Goal: Information Seeking & Learning: Learn about a topic

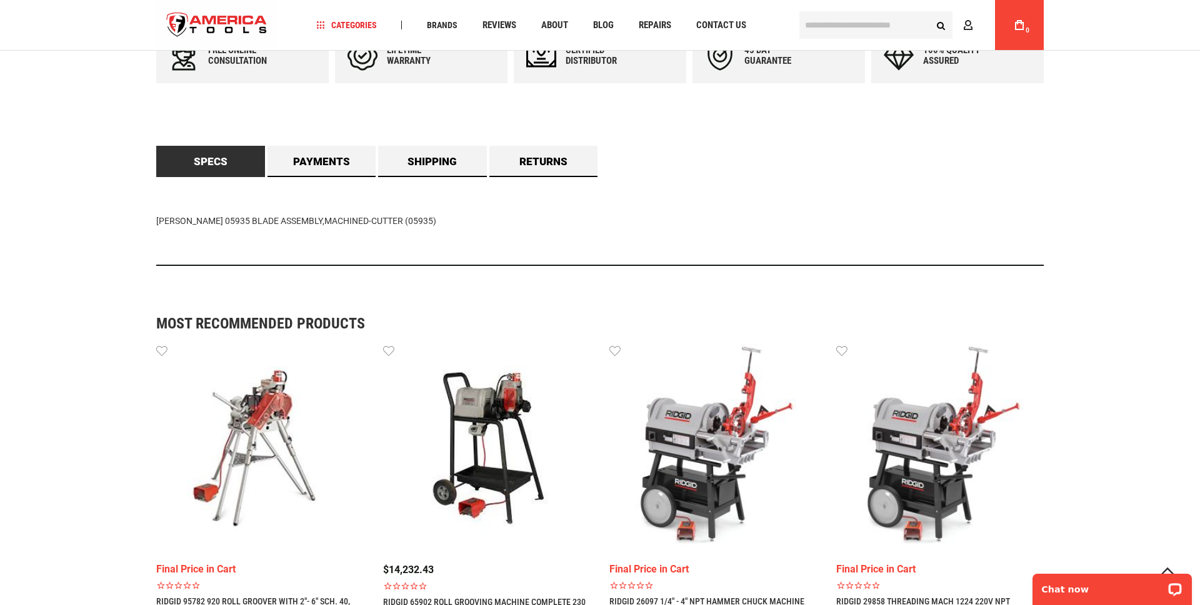
scroll to position [641, 0]
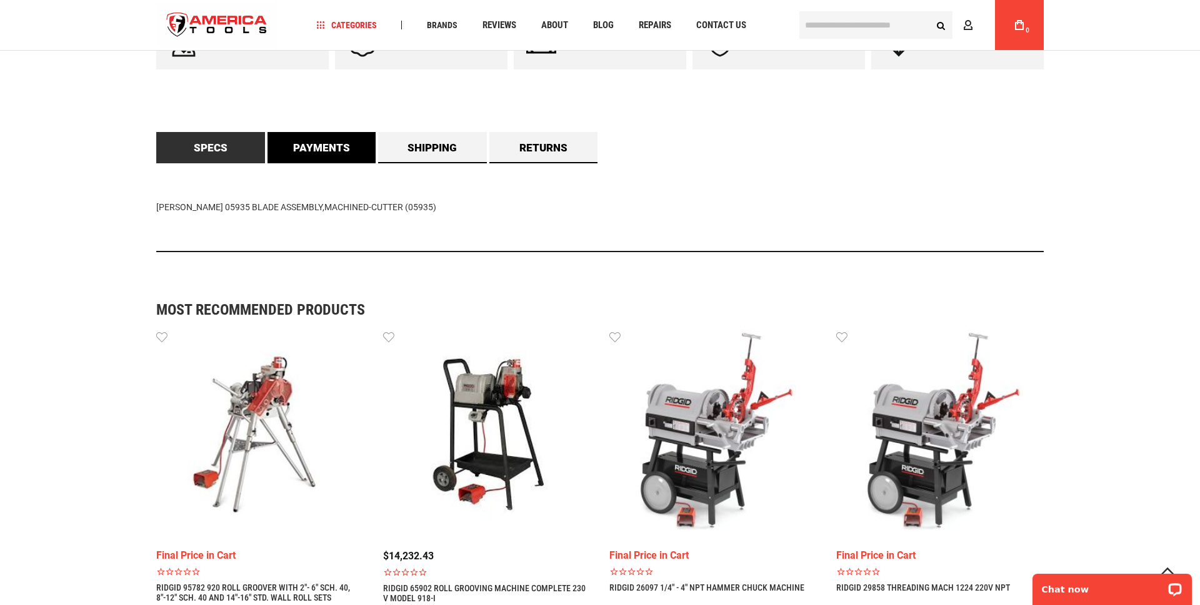
click at [314, 152] on link "Payments" at bounding box center [322, 147] width 109 height 31
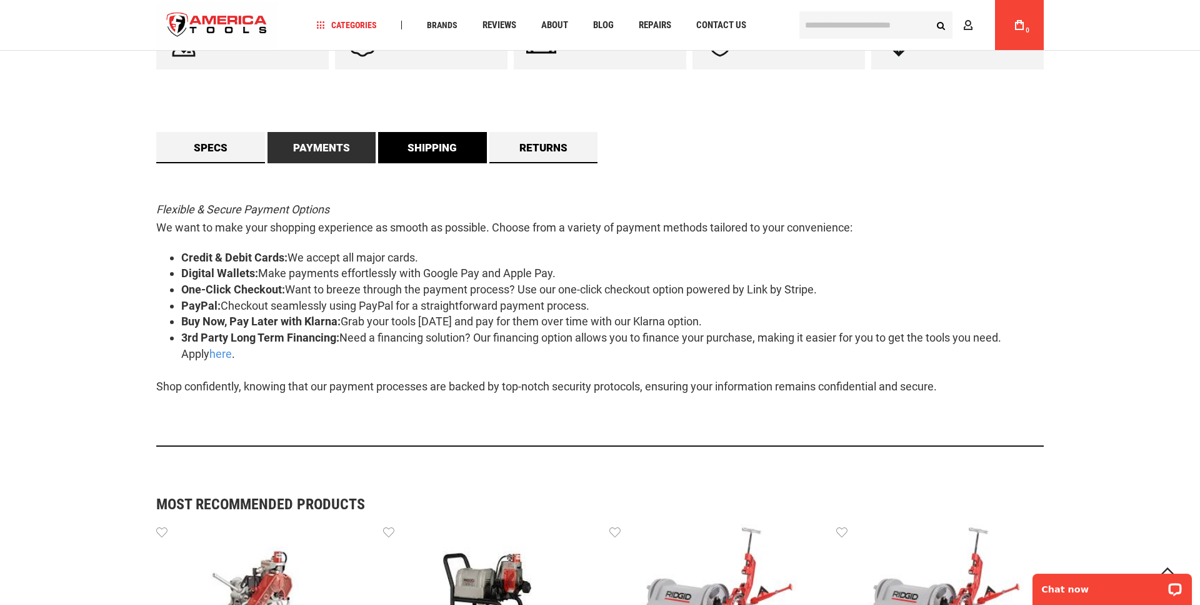
click at [433, 148] on link "Shipping" at bounding box center [432, 147] width 109 height 31
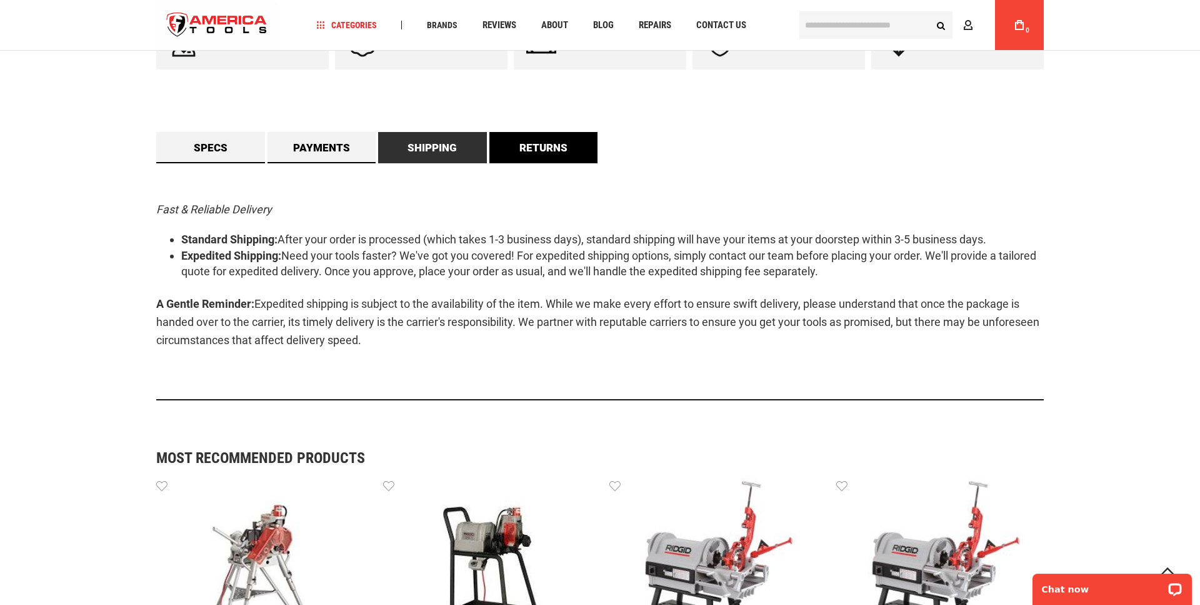
click at [513, 148] on link "Returns" at bounding box center [544, 147] width 109 height 31
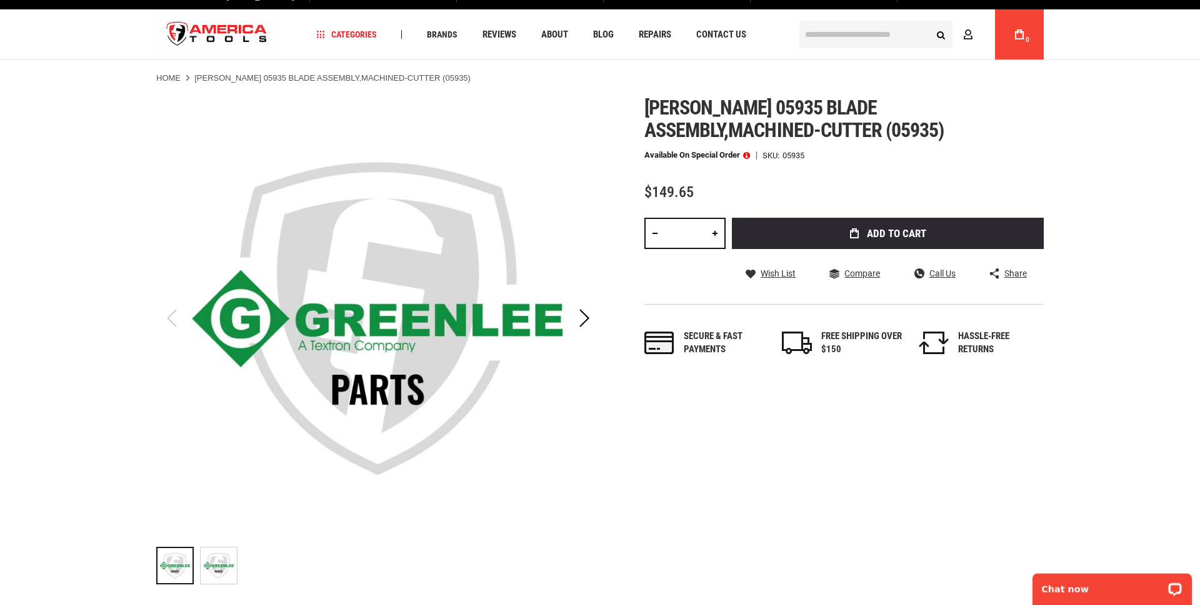
scroll to position [0, 0]
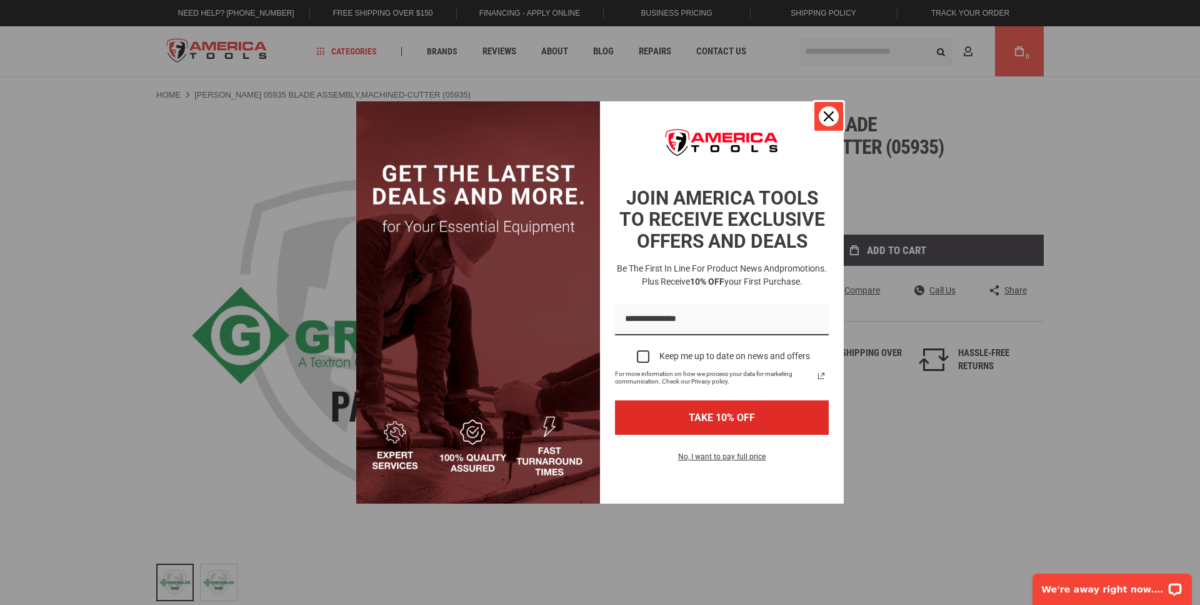
click at [823, 110] on div "Close" at bounding box center [829, 116] width 20 height 20
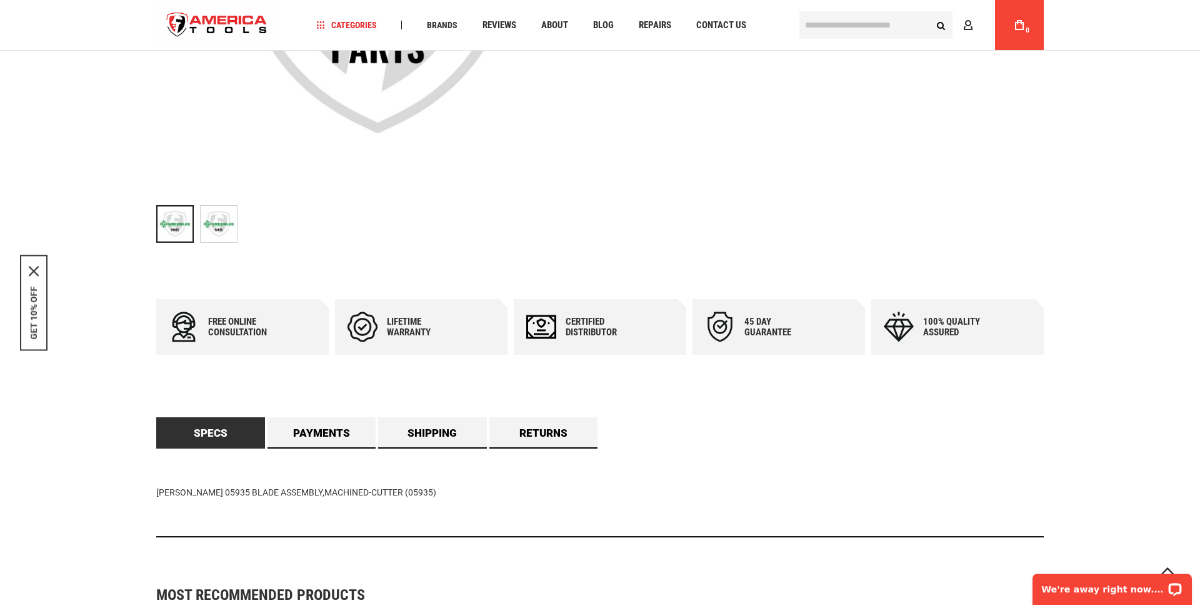
scroll to position [570, 0]
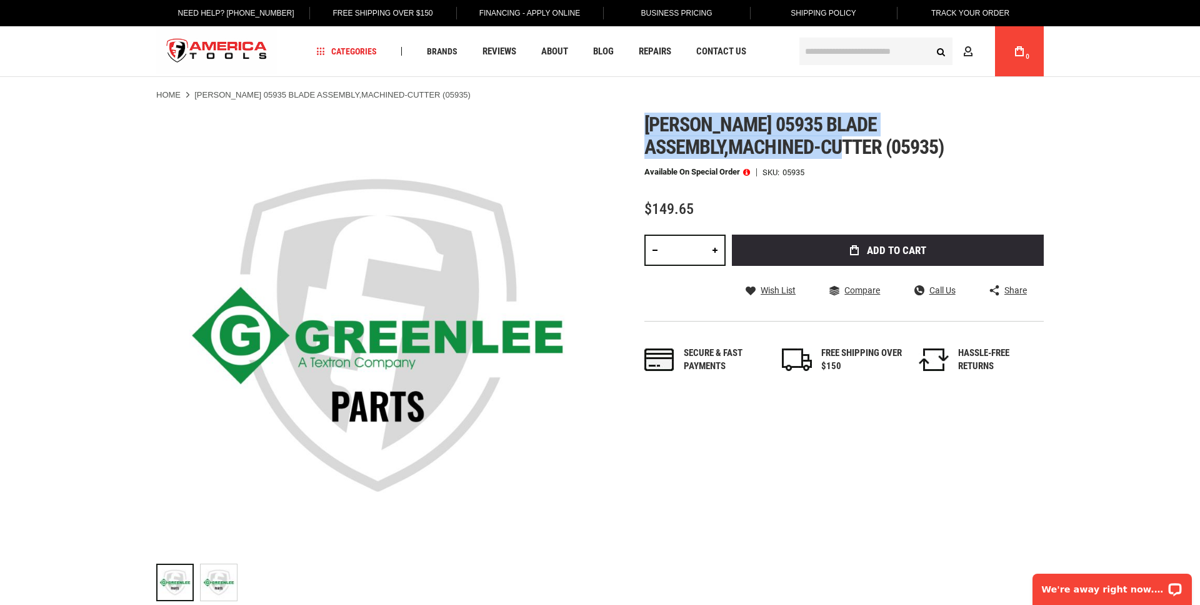
drag, startPoint x: 710, startPoint y: 149, endPoint x: 647, endPoint y: 119, distance: 69.1
click at [647, 119] on span "[PERSON_NAME] 05935 blade assembly,machined-cutter (05935)" at bounding box center [794, 136] width 299 height 46
copy span "[PERSON_NAME] 05935 blade assembly,machined-cutter"
